Goal: Information Seeking & Learning: Learn about a topic

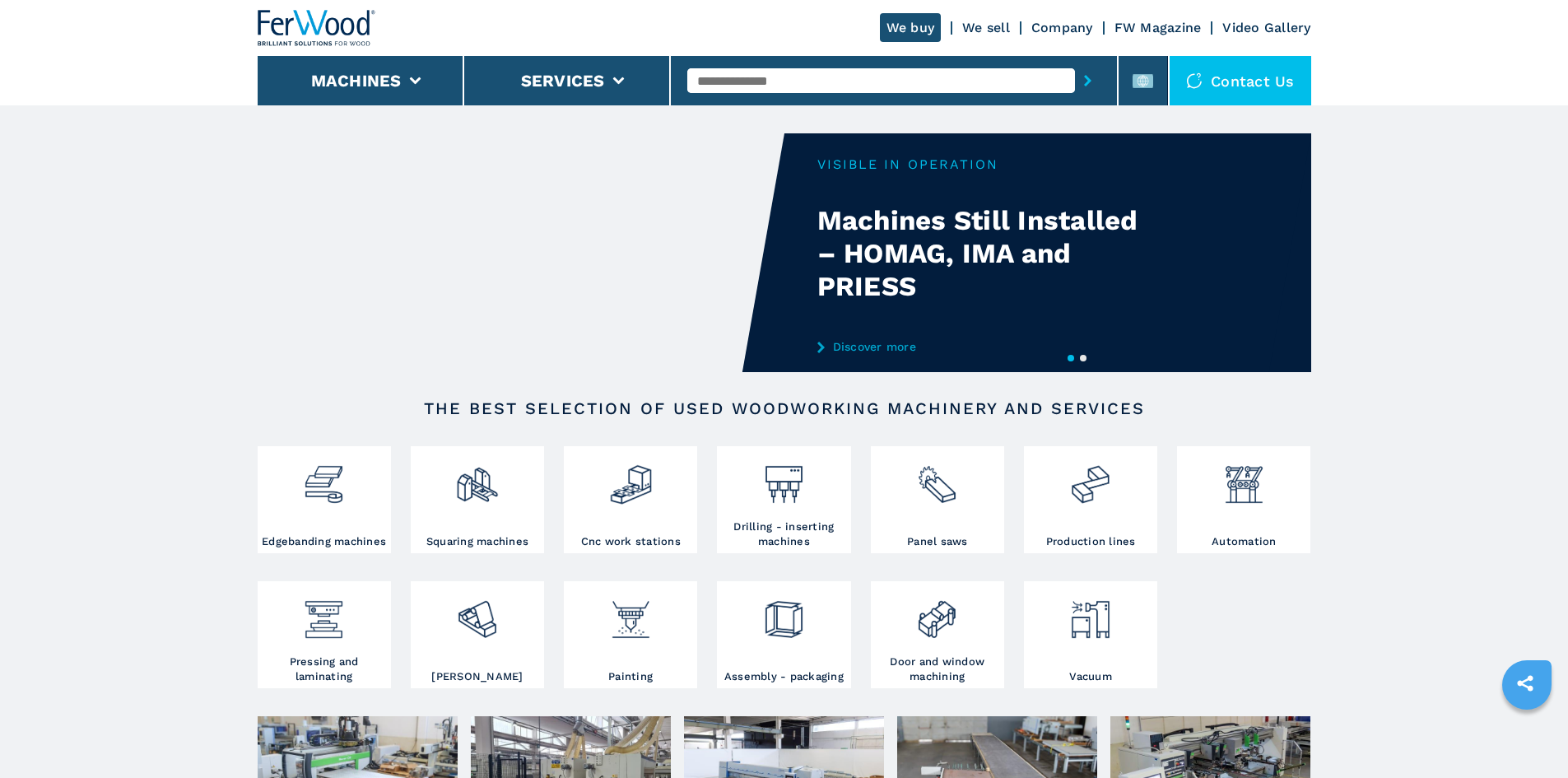
click at [741, 86] on input "text" at bounding box center [880, 81] width 388 height 25
paste input "******"
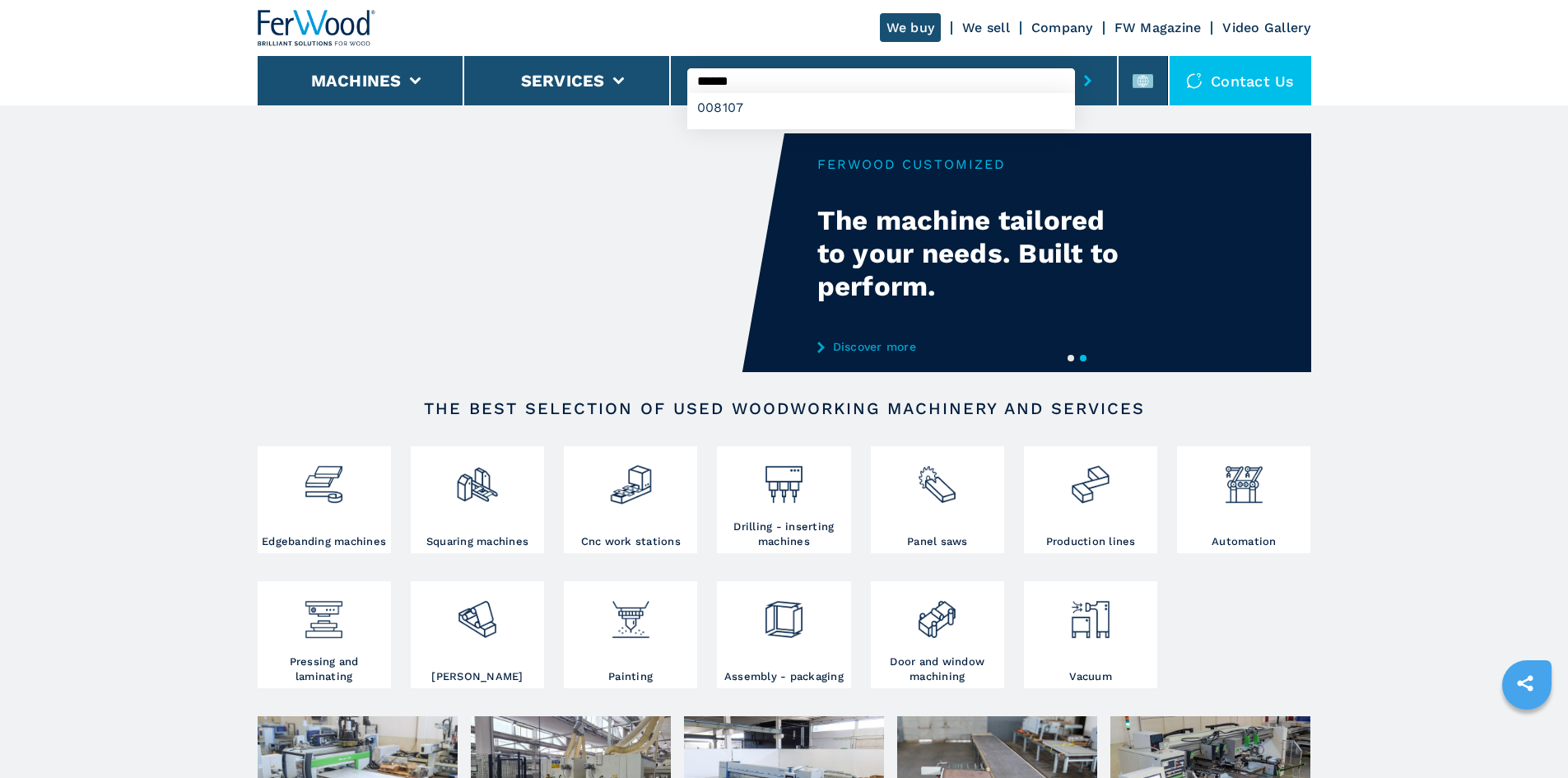
type input "******"
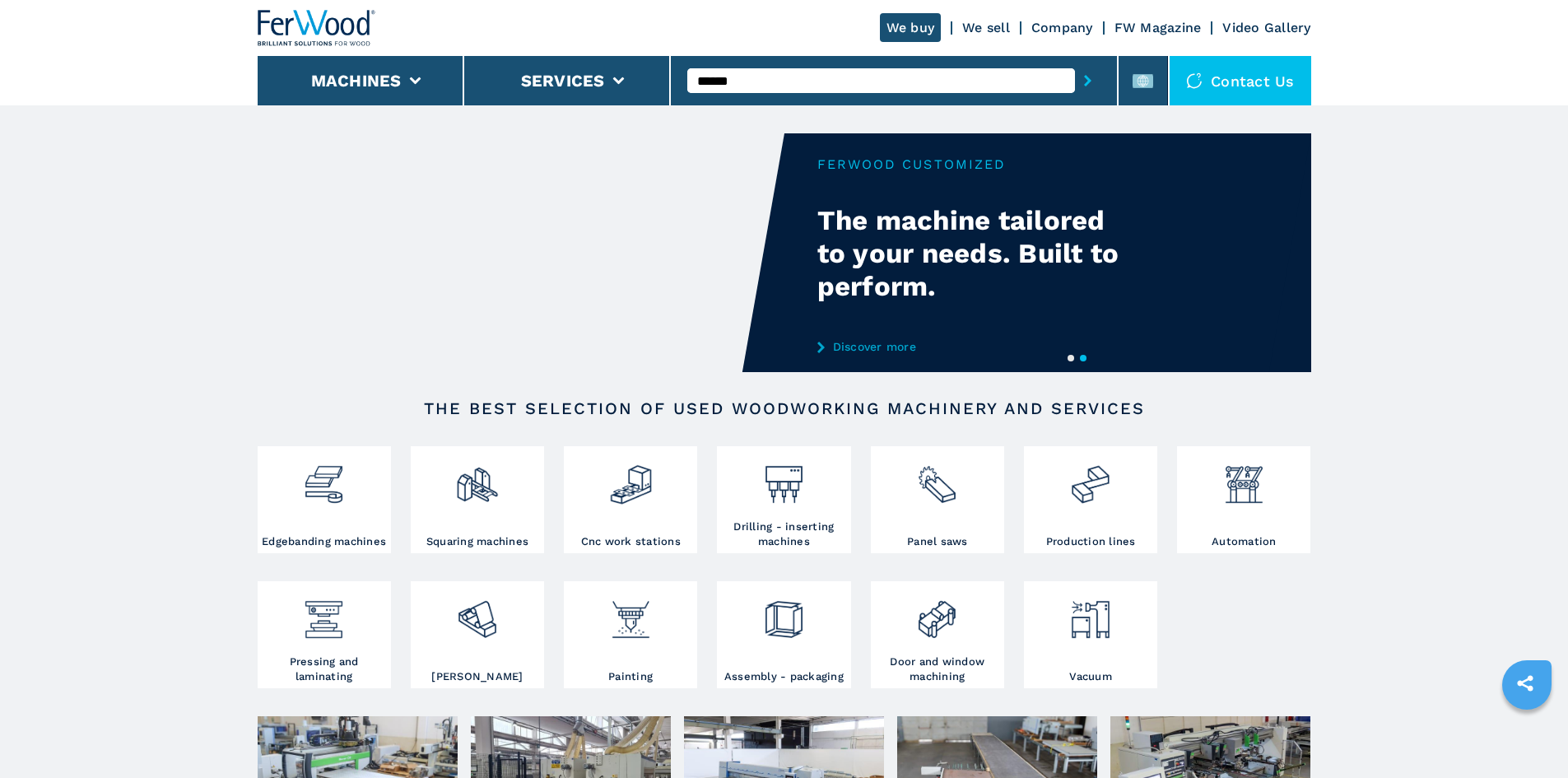
click at [1084, 76] on icon "submit-button" at bounding box center [1088, 81] width 7 height 11
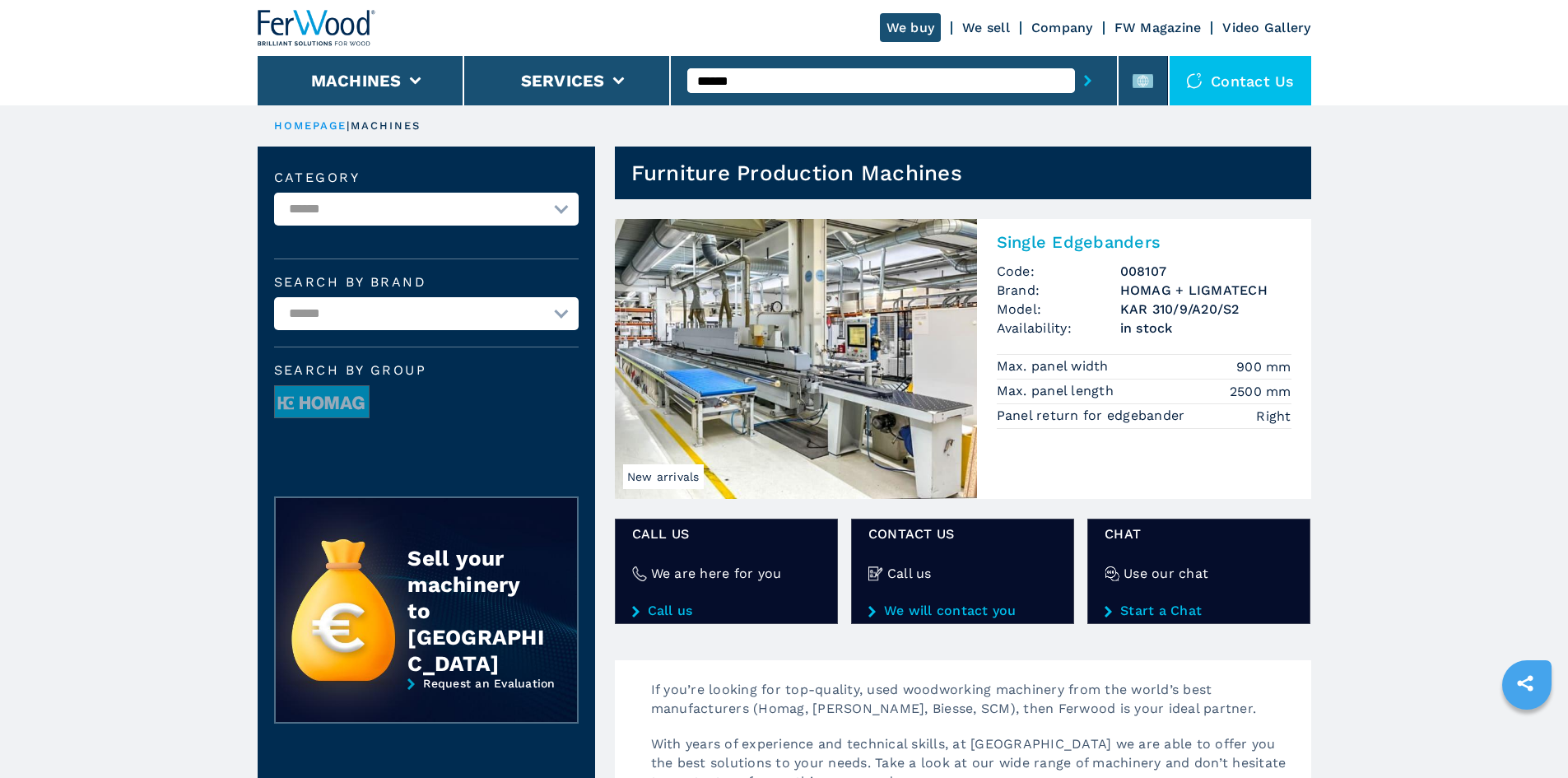
click at [1071, 242] on h2 "Single Edgebanders" at bounding box center [1144, 242] width 295 height 20
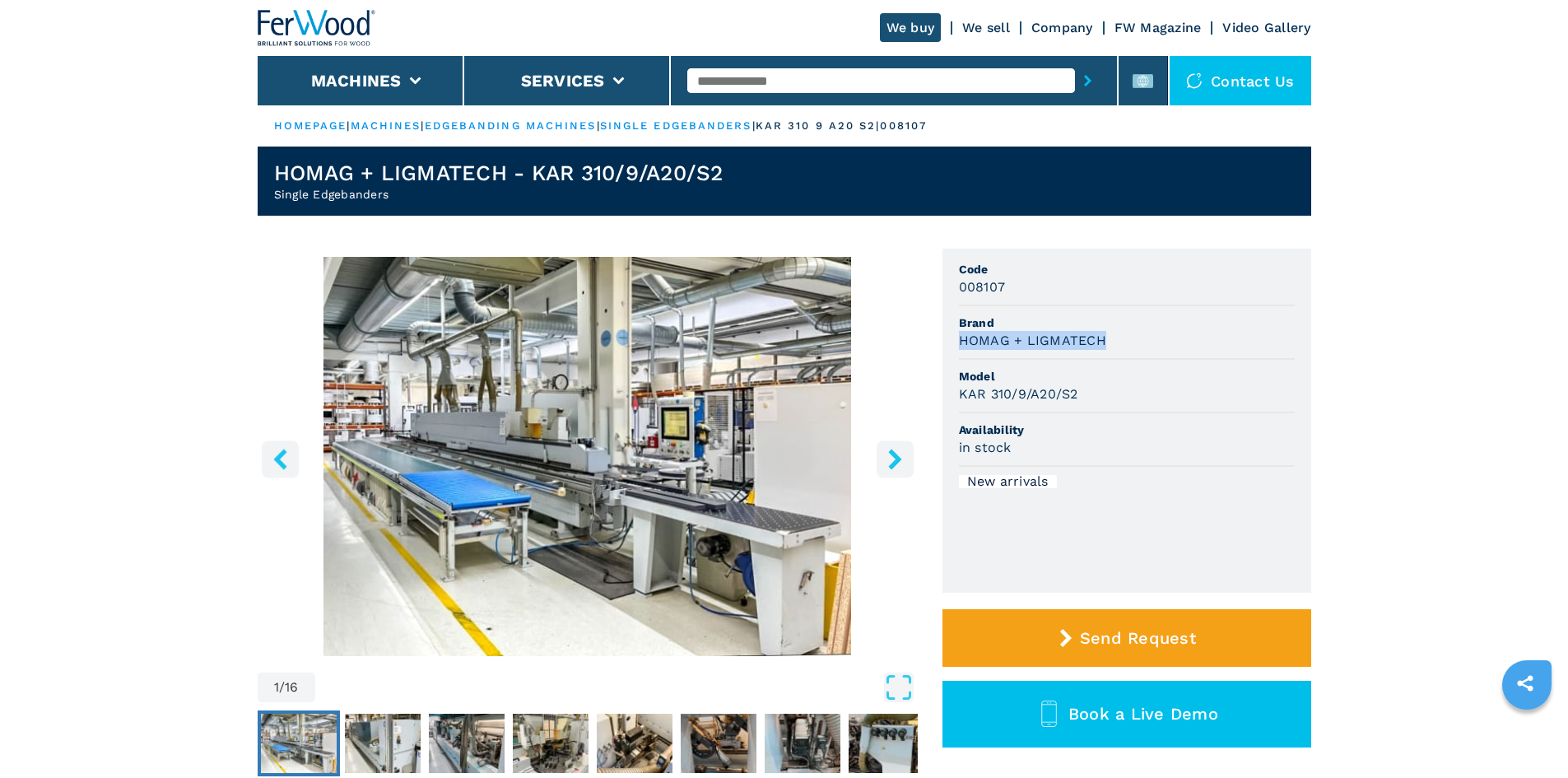
drag, startPoint x: 958, startPoint y: 340, endPoint x: 1143, endPoint y: 348, distance: 185.2
click at [1143, 348] on div "HOMAG + LIGMATECH" at bounding box center [1127, 340] width 336 height 19
copy h3 "HOMAG + LIGMATECH"
click at [1131, 324] on span "Brand" at bounding box center [1127, 322] width 336 height 17
drag, startPoint x: 957, startPoint y: 398, endPoint x: 1138, endPoint y: 430, distance: 183.8
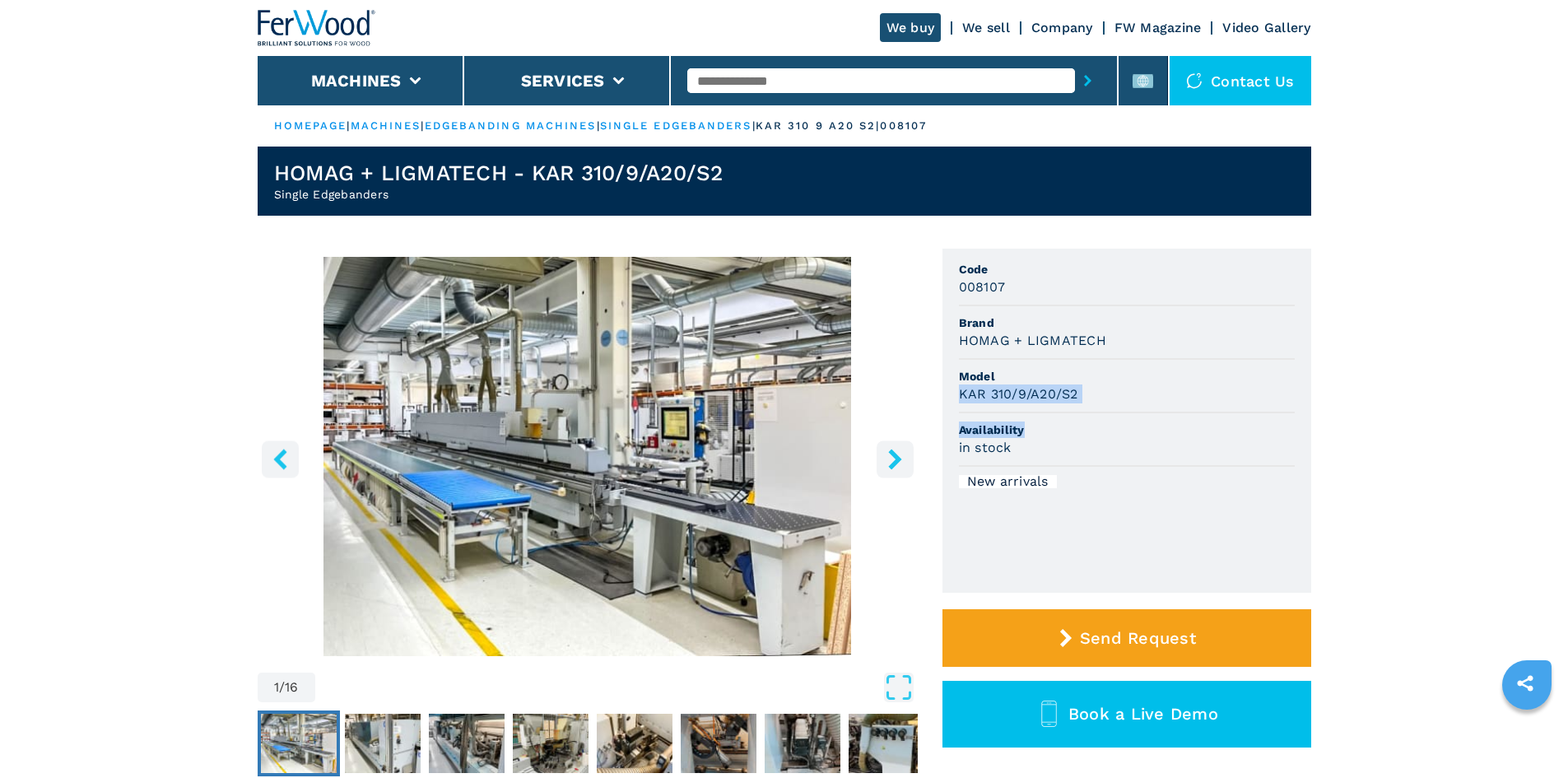
click at [1138, 430] on ul "Code 008107 Brand HOMAG + LIGMATECH Model KAR 310/9/A20/S2 Availability in stoc…" at bounding box center [1126, 420] width 368 height 344
click at [1086, 395] on div "KAR 310/9/A20/S2" at bounding box center [1127, 394] width 336 height 19
click at [1010, 365] on li "Model KAR 310/9/A20/S2" at bounding box center [1127, 386] width 336 height 53
drag, startPoint x: 958, startPoint y: 390, endPoint x: 1088, endPoint y: 389, distance: 130.0
click at [1088, 389] on div "KAR 310/9/A20/S2" at bounding box center [1127, 394] width 336 height 19
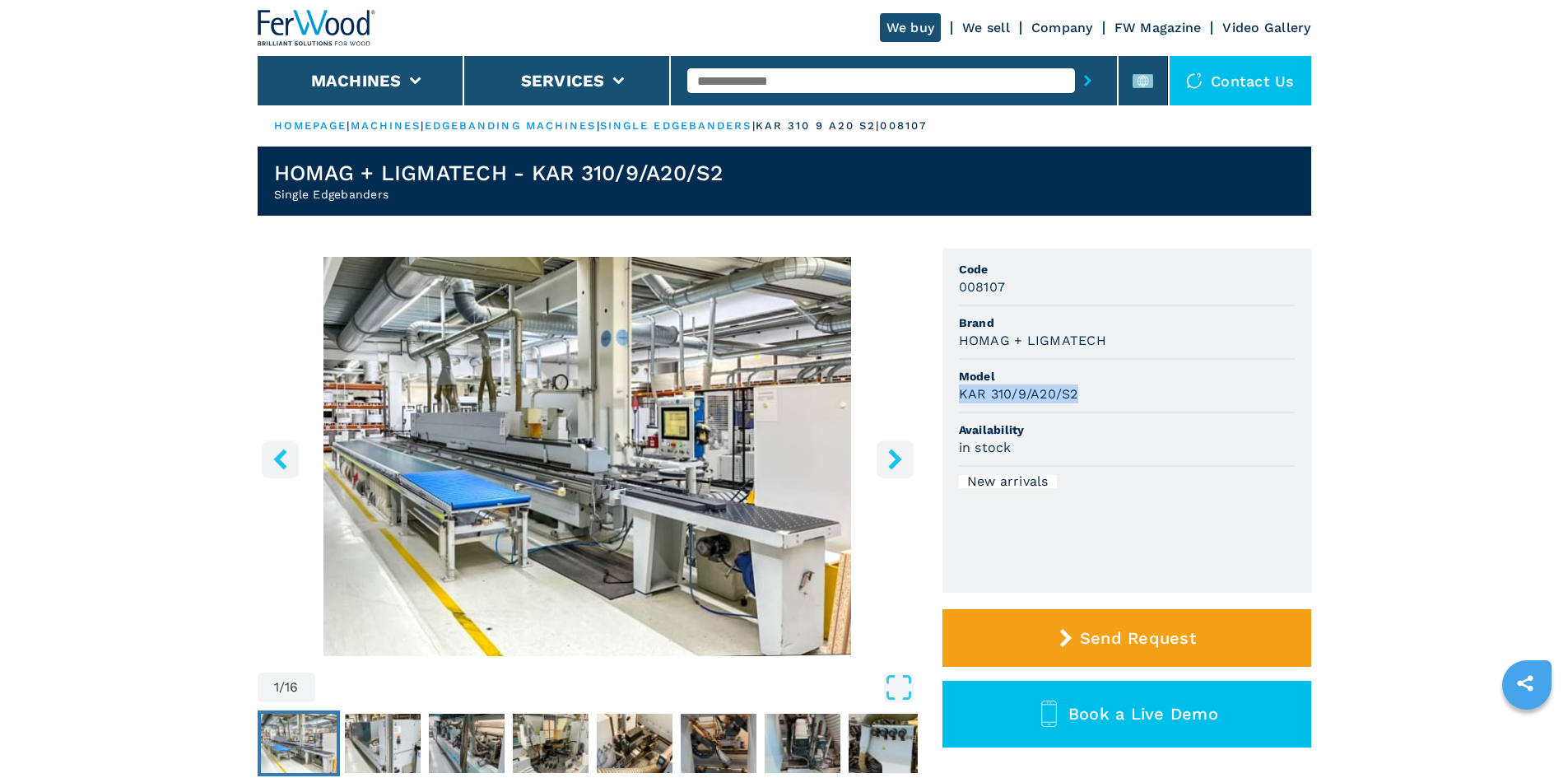
copy h3 "KAR 310/9/A20/S2"
click at [1088, 389] on div "KAR 310/9/A20/S2" at bounding box center [1127, 394] width 336 height 19
drag, startPoint x: 993, startPoint y: 284, endPoint x: 1014, endPoint y: 284, distance: 21.0
click at [1014, 284] on div "008107" at bounding box center [1127, 287] width 336 height 19
click at [1012, 285] on div "008107" at bounding box center [1127, 287] width 336 height 19
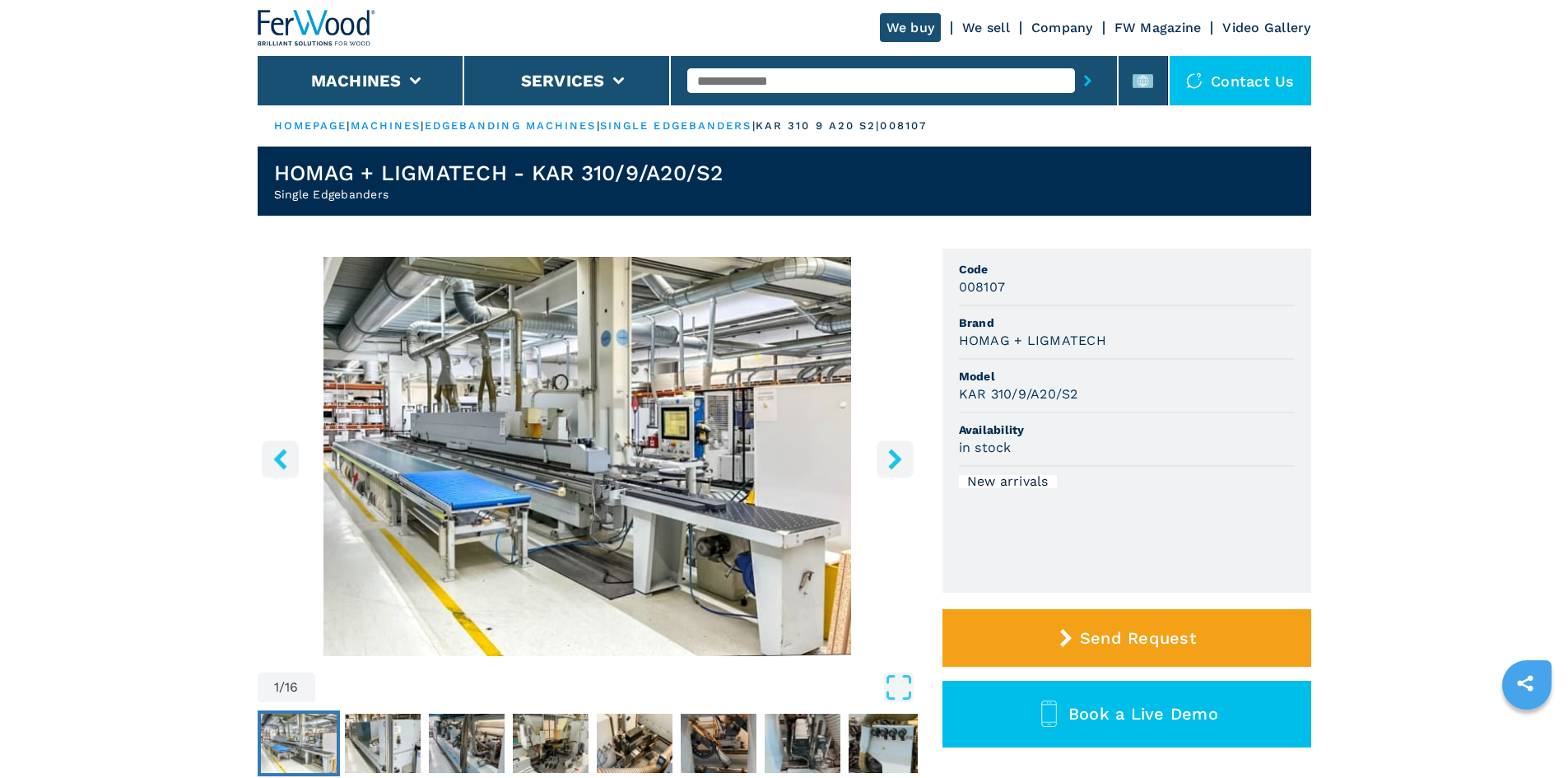
click at [1012, 285] on div "008107" at bounding box center [1127, 287] width 336 height 19
click at [990, 285] on h3 "008107" at bounding box center [983, 287] width 47 height 19
copy h3 "008107"
click at [1043, 298] on li "Code 008107" at bounding box center [1127, 279] width 336 height 53
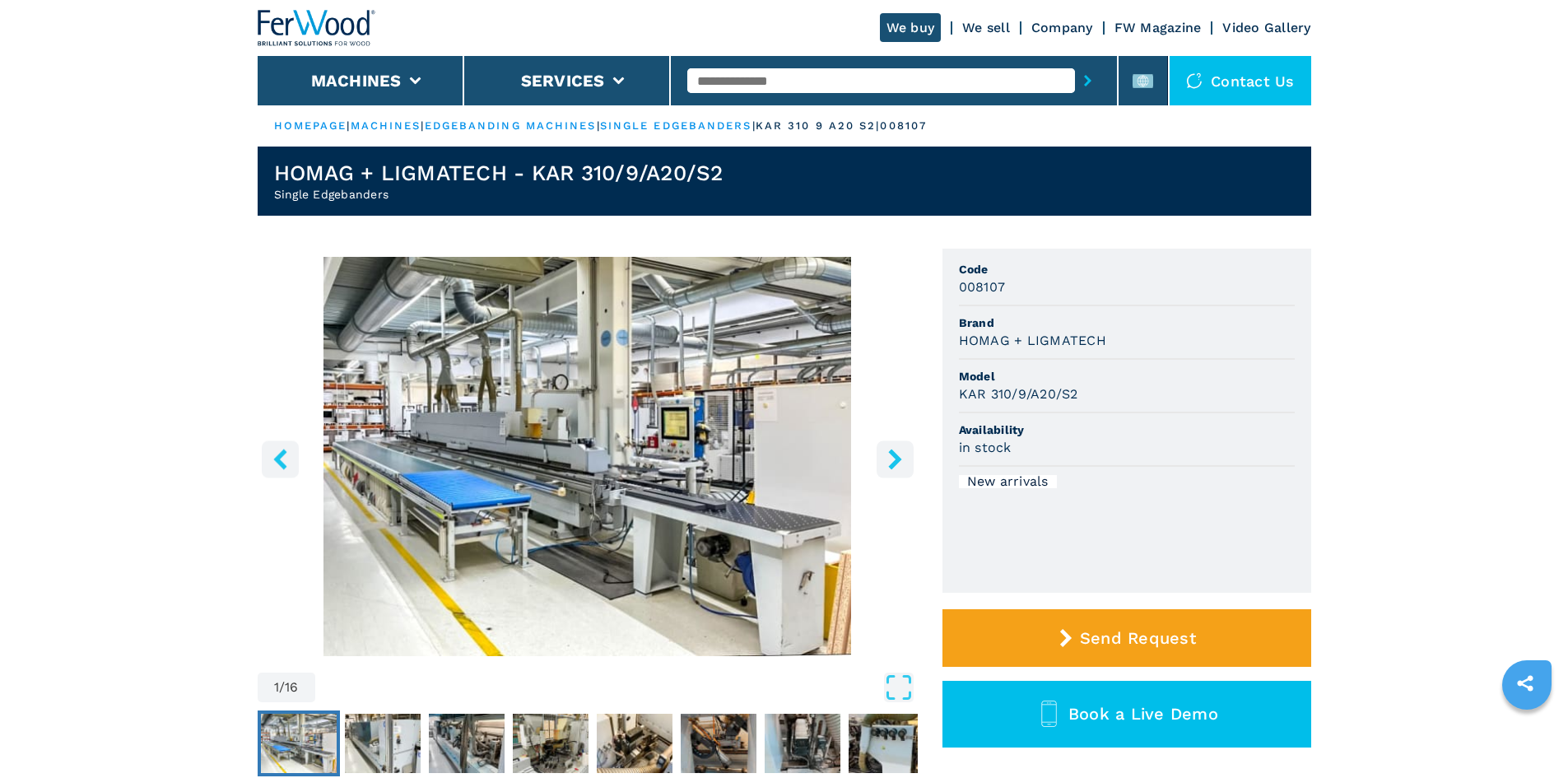
click at [775, 76] on input "text" at bounding box center [880, 81] width 388 height 25
paste input "******"
type input "******"
click at [1084, 78] on icon "submit-button" at bounding box center [1088, 81] width 7 height 11
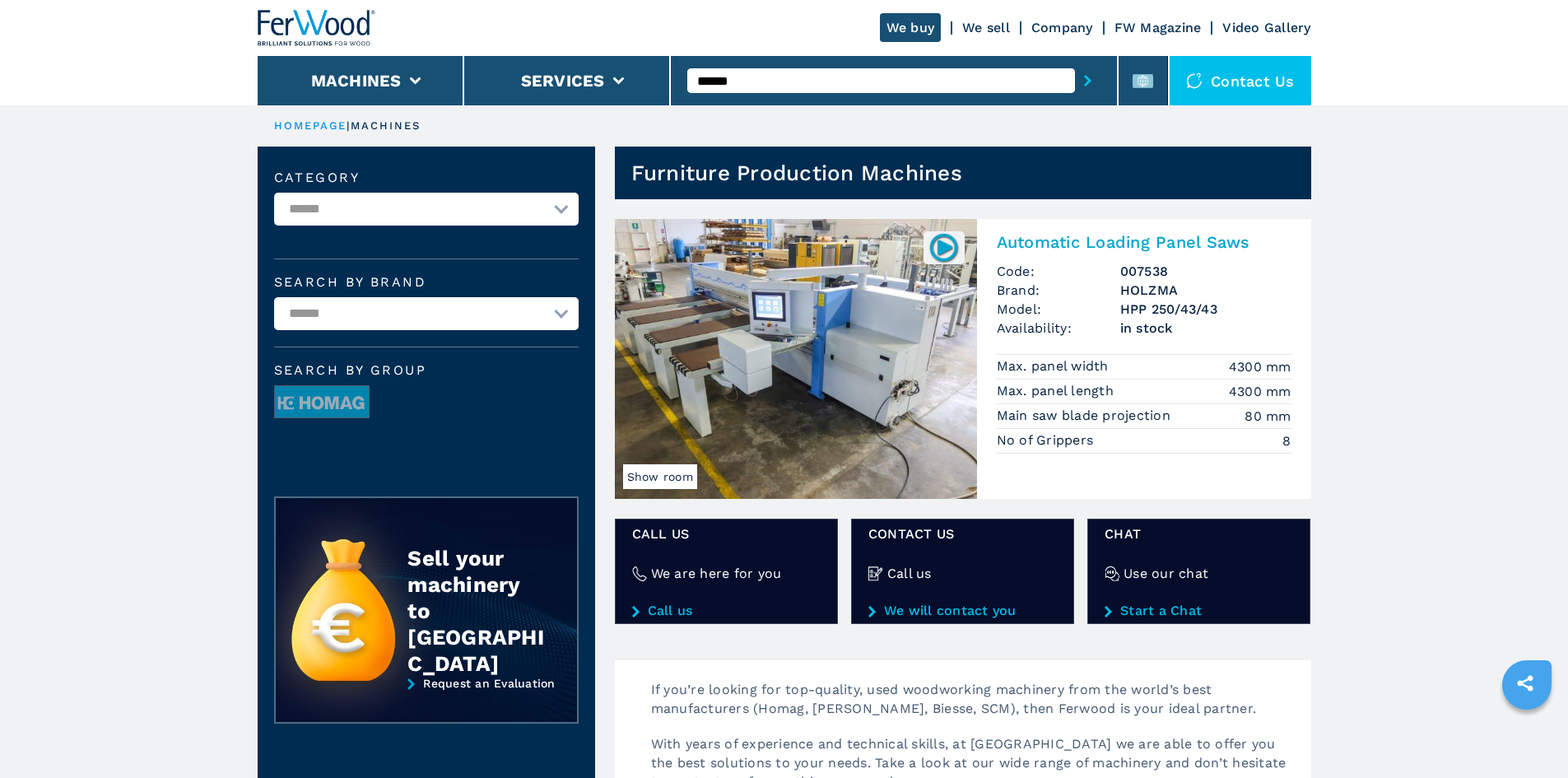
click at [1032, 242] on h2 "Automatic Loading Panel Saws" at bounding box center [1144, 242] width 295 height 20
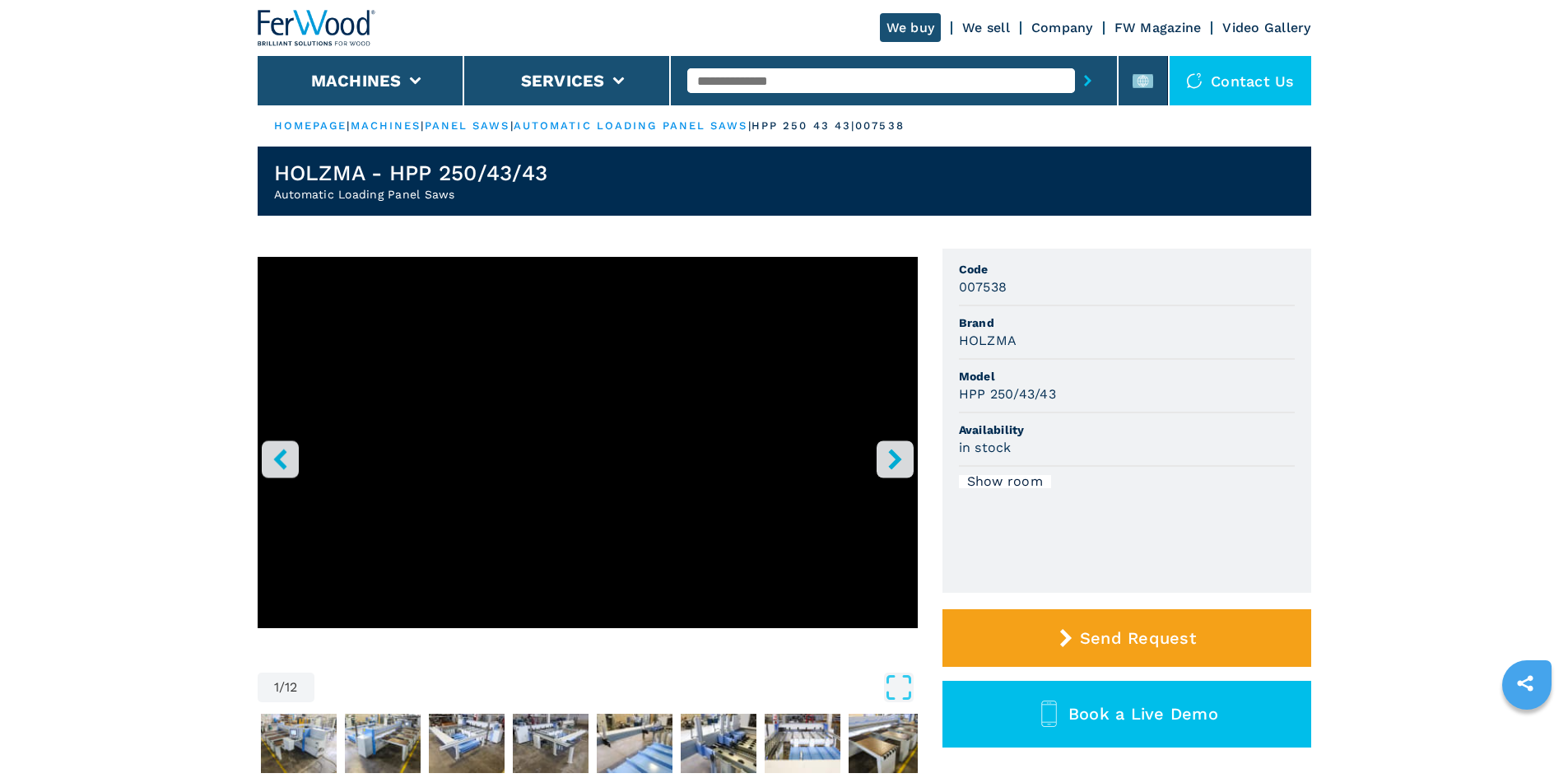
click at [979, 340] on h3 "HOLZMA" at bounding box center [988, 340] width 59 height 19
copy h3 "HOLZMA"
click at [1055, 339] on div "HOLZMA" at bounding box center [1127, 340] width 336 height 19
drag, startPoint x: 962, startPoint y: 397, endPoint x: 1083, endPoint y: 396, distance: 121.0
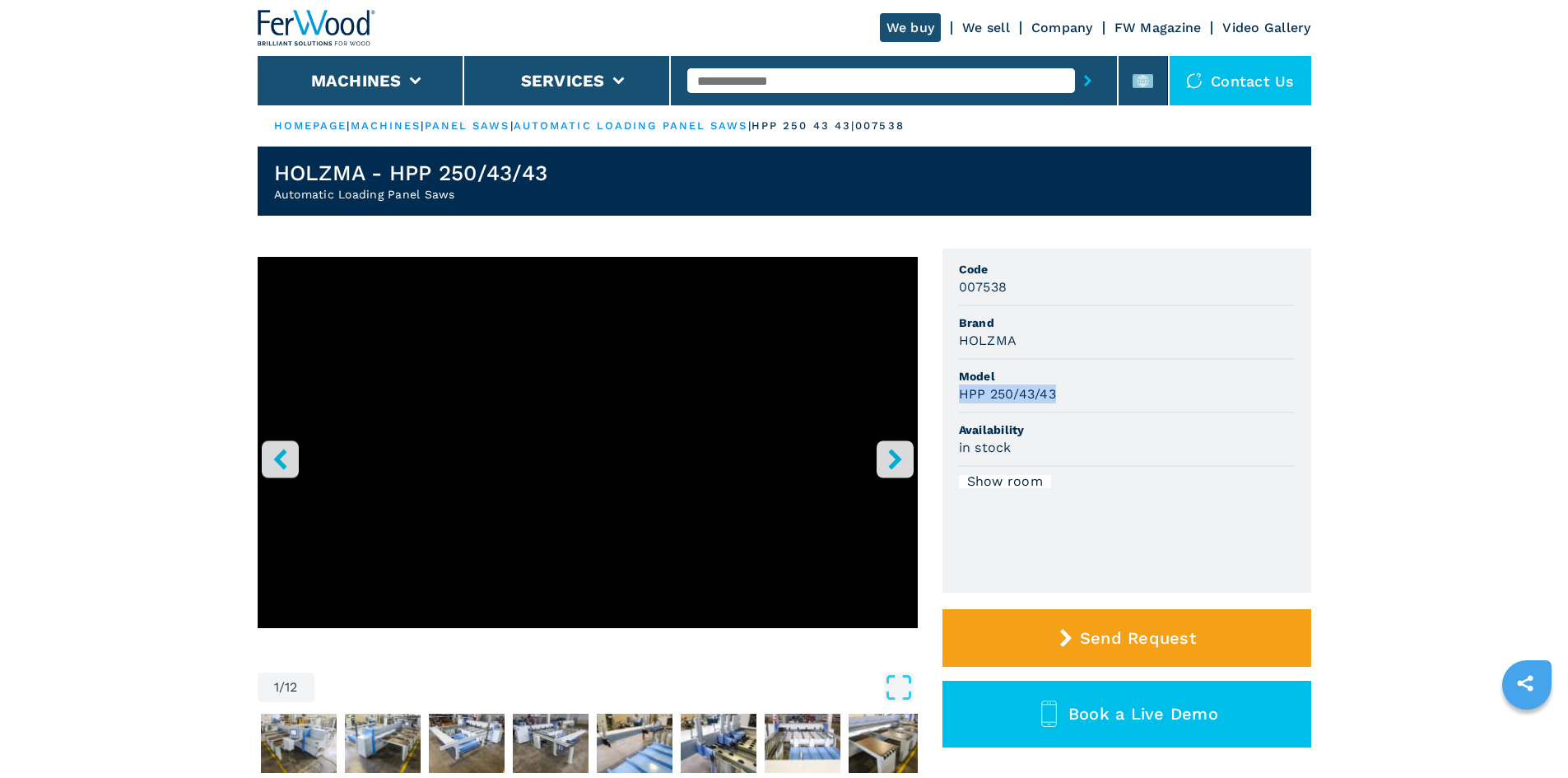
click at [1083, 396] on div "HPP 250/43/43" at bounding box center [1127, 394] width 336 height 19
copy h3 "HPP 250/43/43"
click at [1083, 396] on div "HPP 250/43/43" at bounding box center [1127, 394] width 336 height 19
click at [984, 284] on h3 "007538" at bounding box center [983, 287] width 48 height 19
click at [983, 284] on h3 "007538" at bounding box center [983, 287] width 48 height 19
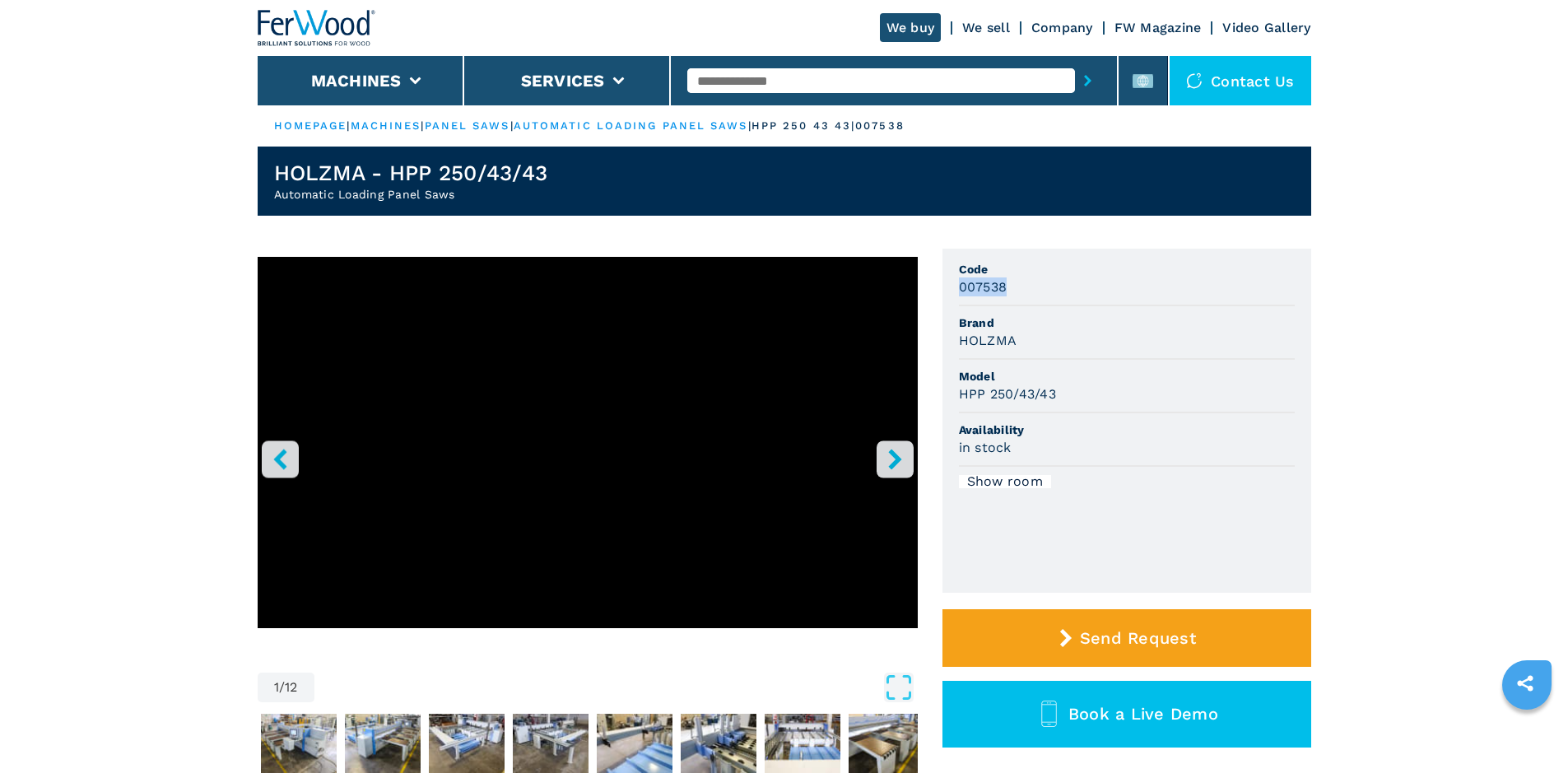
copy h3 "007538"
click at [1088, 303] on li "Code 007538" at bounding box center [1127, 279] width 336 height 53
